Goal: Navigation & Orientation: Find specific page/section

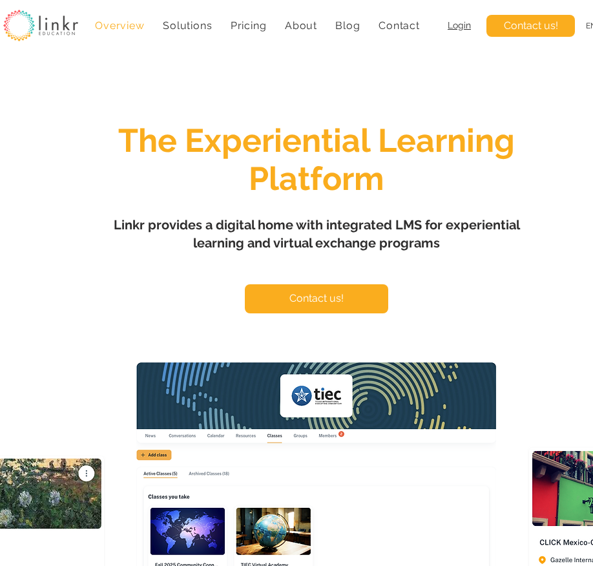
click at [454, 23] on span "Login" at bounding box center [459, 25] width 23 height 10
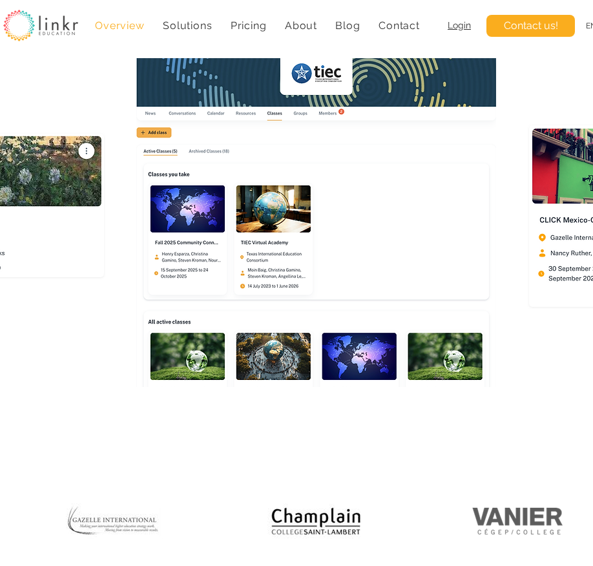
scroll to position [323, 0]
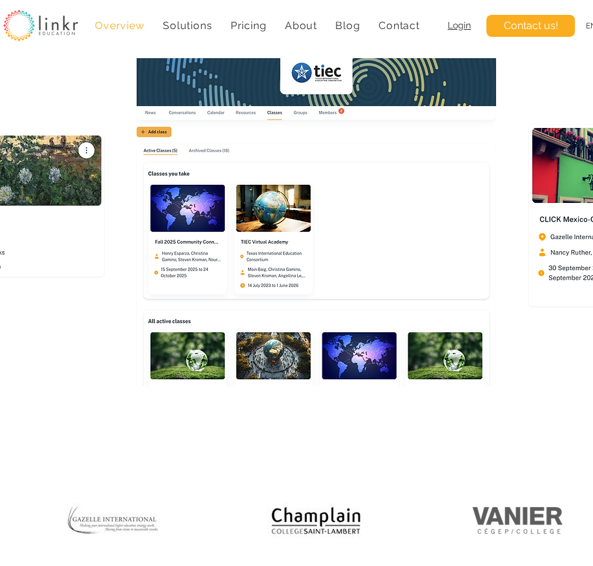
click at [299, 111] on img "main content" at bounding box center [316, 233] width 360 height 388
click at [295, 111] on img "main content" at bounding box center [316, 233] width 360 height 388
click at [454, 23] on span "Login" at bounding box center [459, 25] width 23 height 10
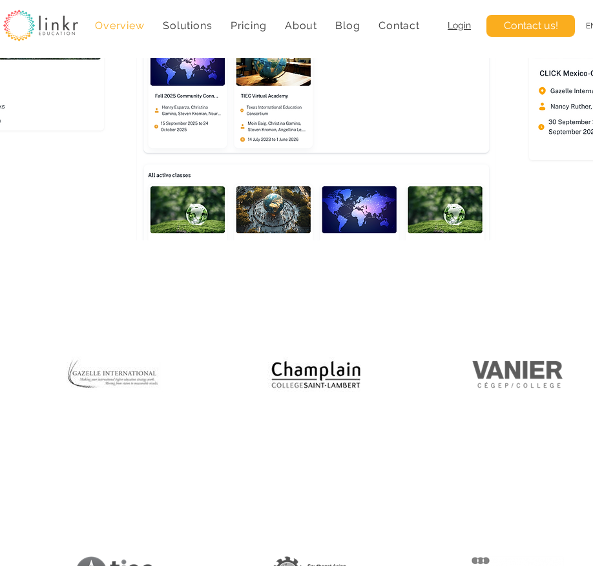
scroll to position [388, 0]
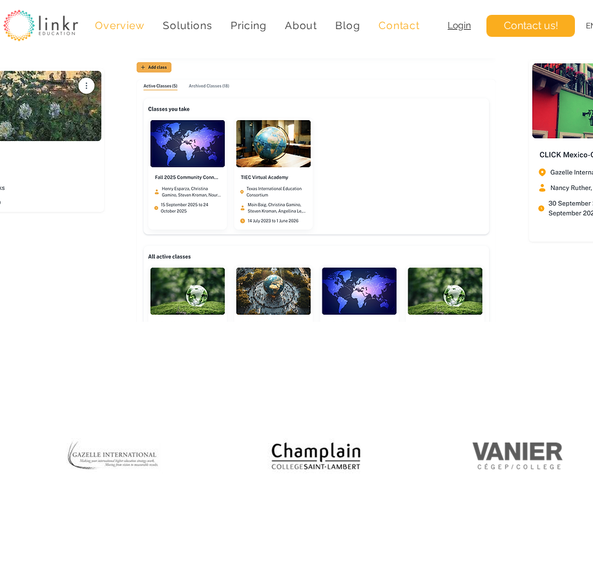
click at [399, 23] on span "Contact" at bounding box center [399, 25] width 41 height 12
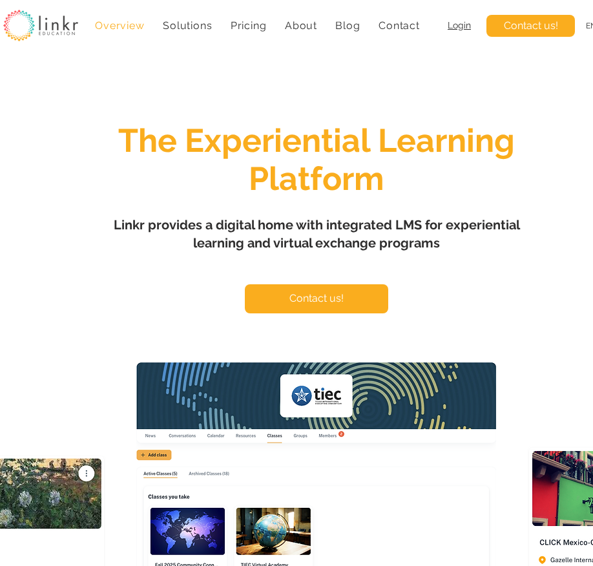
scroll to position [388, 0]
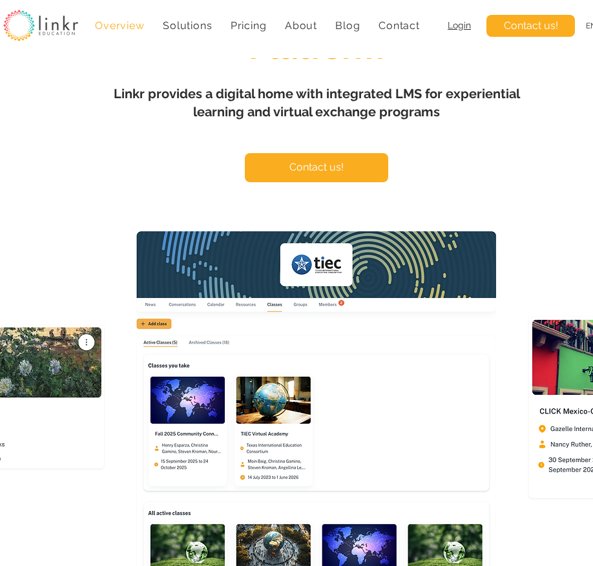
scroll to position [129, 0]
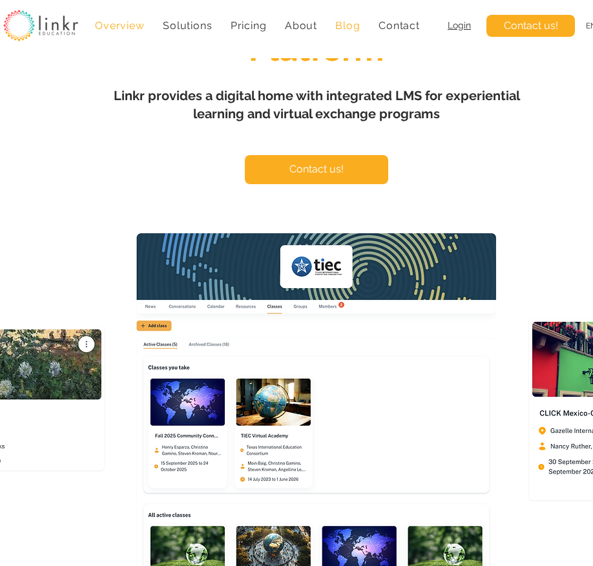
click at [350, 29] on span "Blog" at bounding box center [347, 25] width 25 height 12
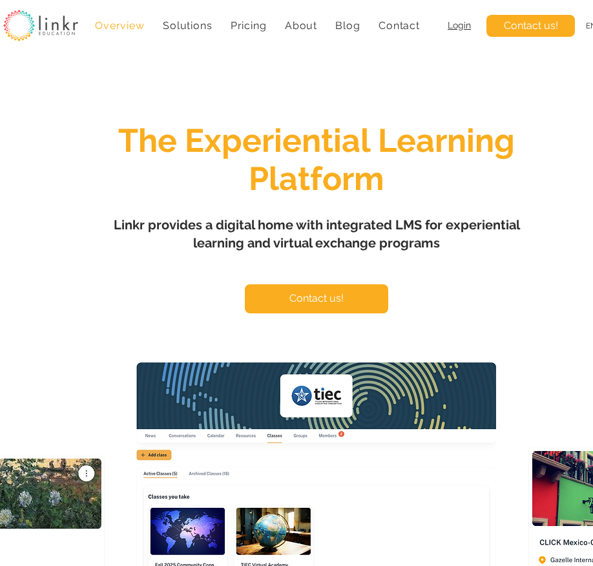
scroll to position [129, 0]
click at [458, 26] on span "Login" at bounding box center [459, 25] width 23 height 10
